Goal: Navigation & Orientation: Find specific page/section

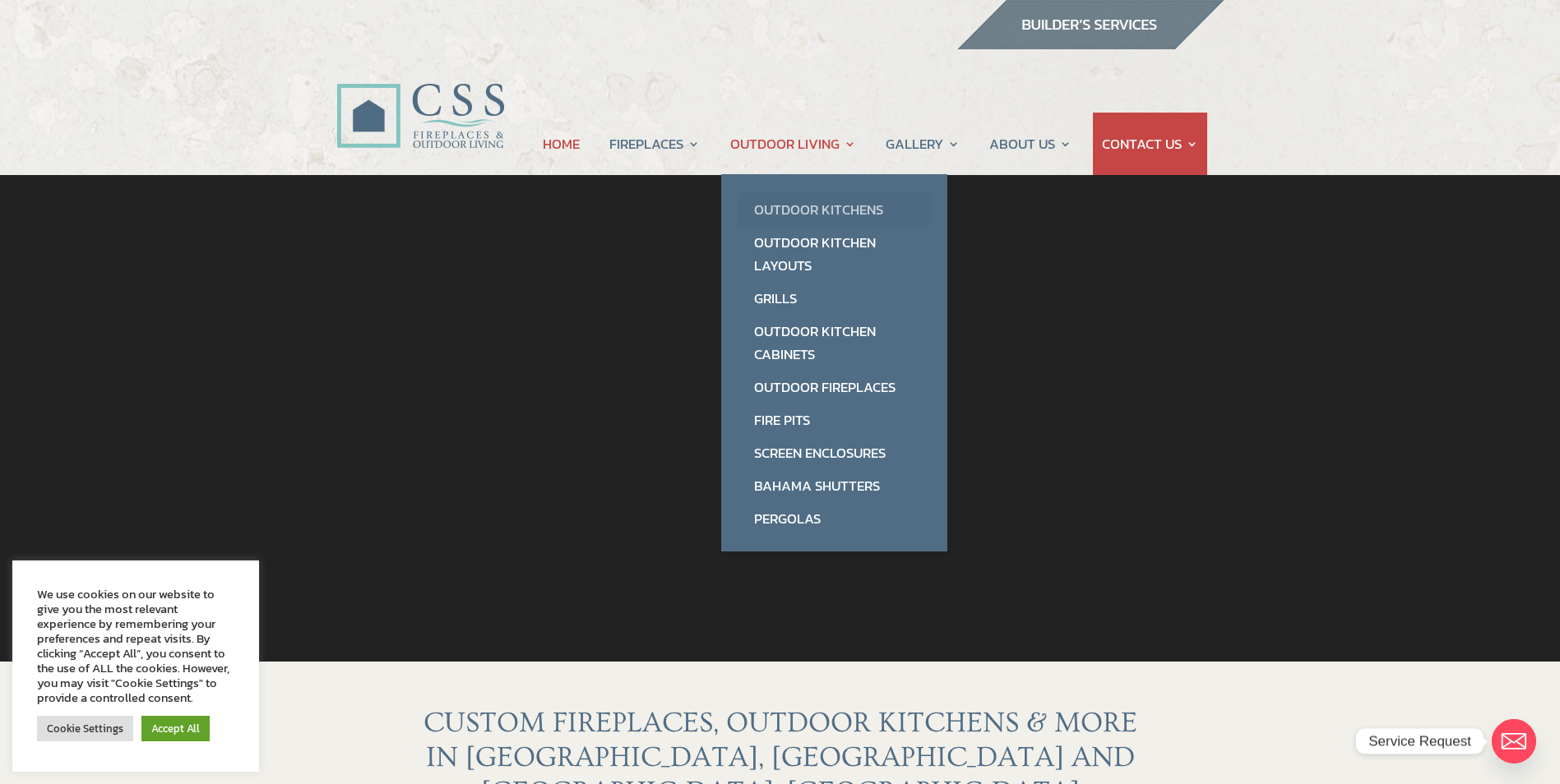
click at [793, 203] on link "Outdoor Kitchens" at bounding box center [834, 210] width 193 height 33
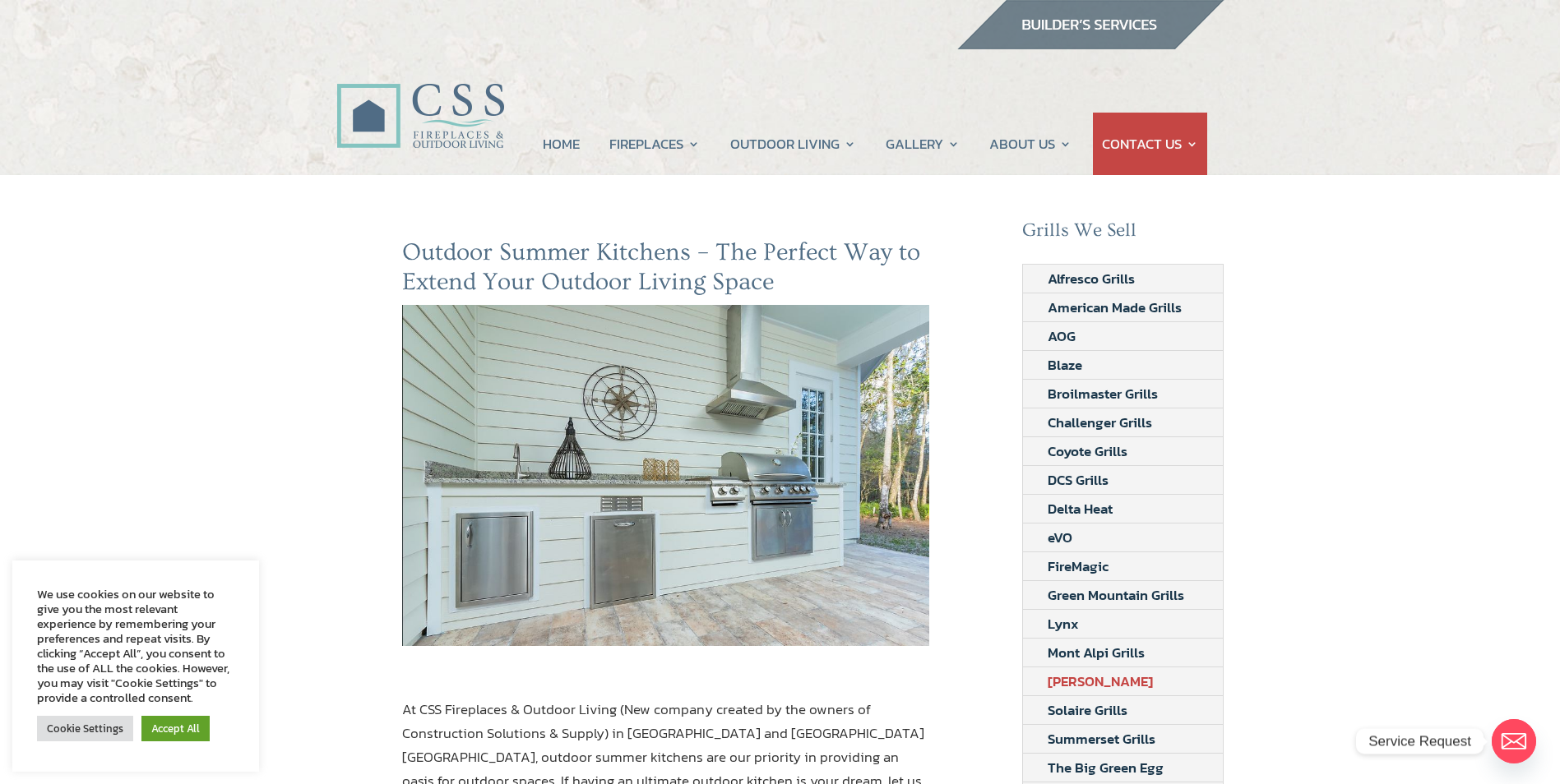
click at [1097, 682] on link "[PERSON_NAME]" at bounding box center [1099, 681] width 154 height 28
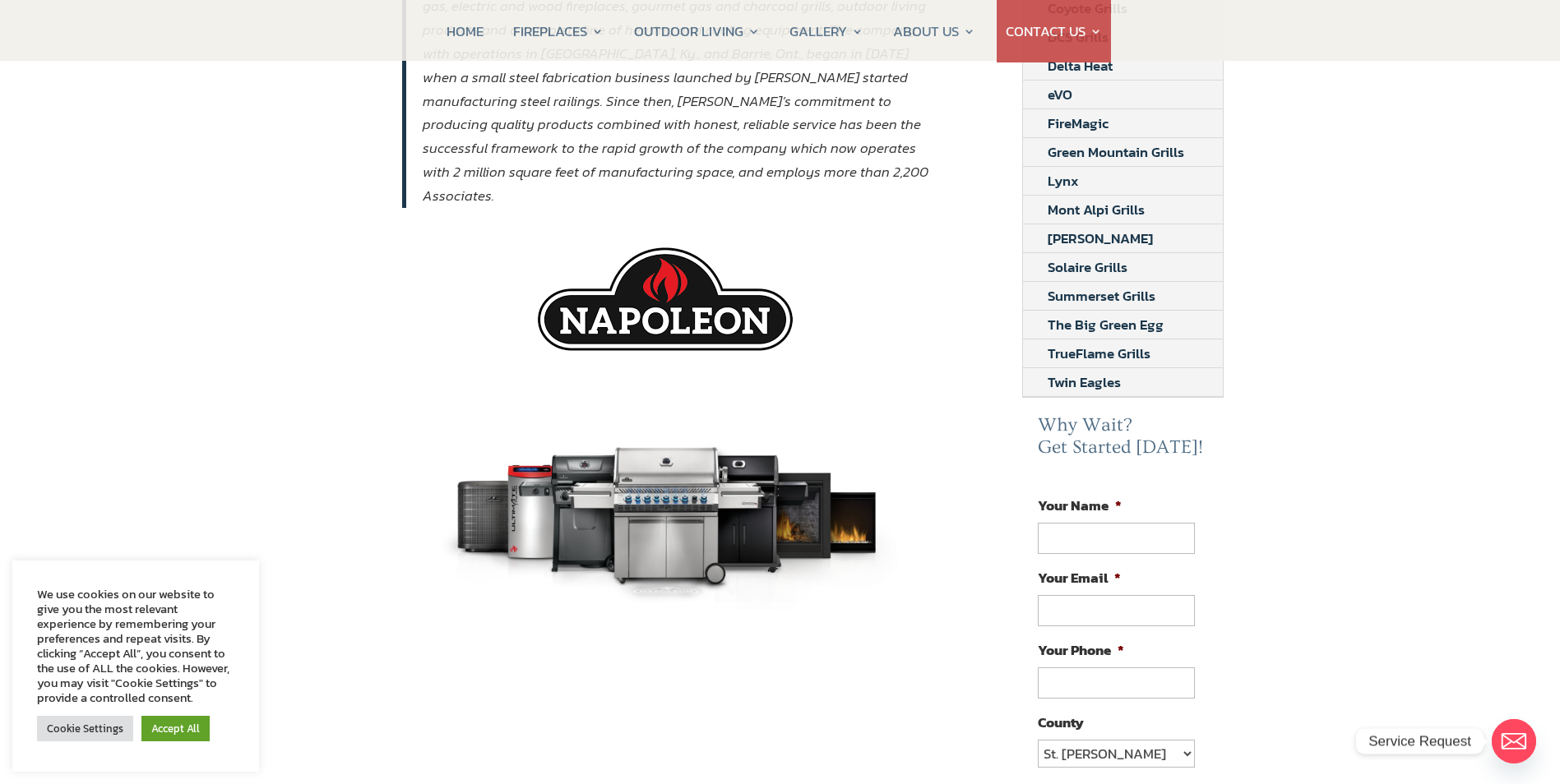
scroll to position [494, 0]
